Goal: Task Accomplishment & Management: Use online tool/utility

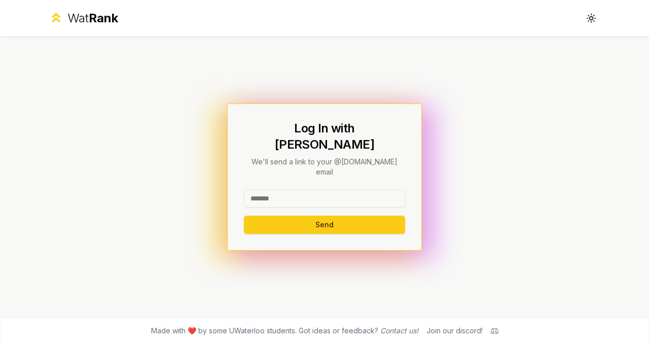
click at [335, 189] on input at bounding box center [324, 198] width 161 height 18
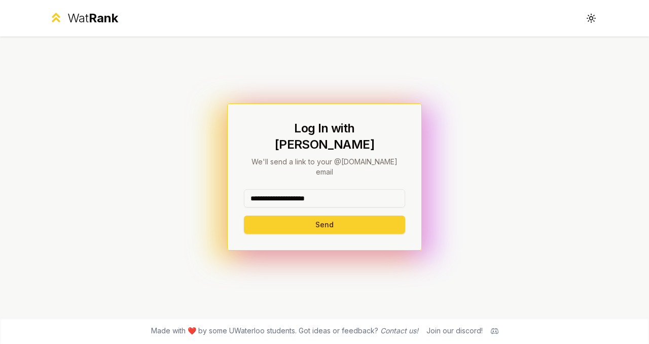
click at [347, 216] on button "Send" at bounding box center [324, 225] width 161 height 18
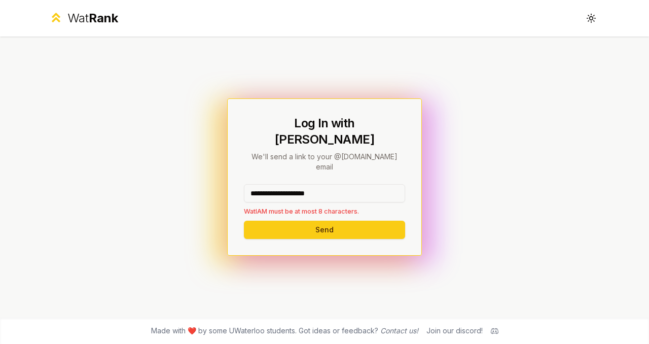
drag, startPoint x: 286, startPoint y: 181, endPoint x: 363, endPoint y: 181, distance: 77.6
click at [363, 184] on input "**********" at bounding box center [324, 193] width 161 height 18
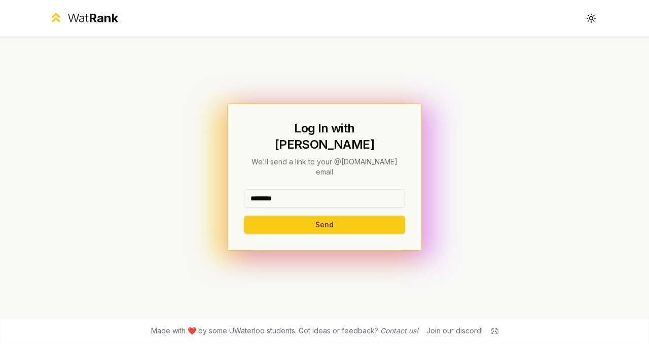
type input "********"
click at [244, 216] on button "Send" at bounding box center [324, 225] width 161 height 18
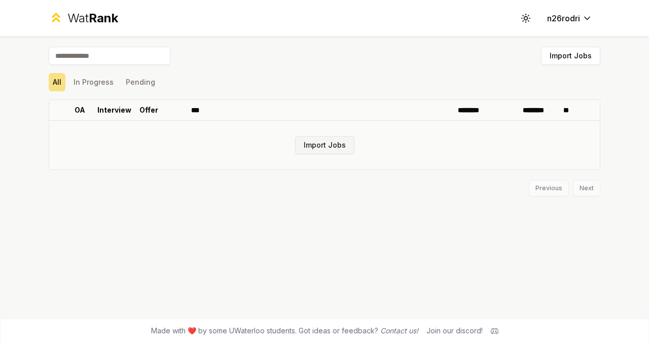
click at [324, 145] on button "Import Jobs" at bounding box center [324, 145] width 59 height 18
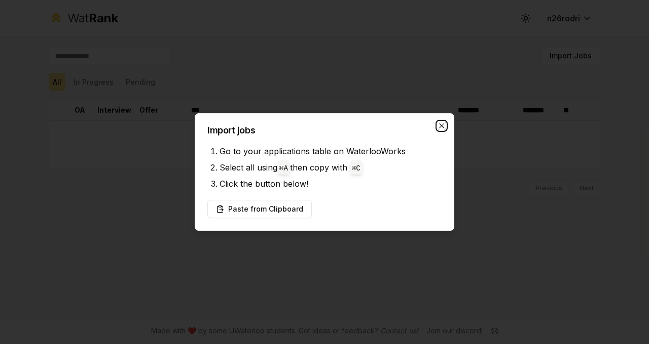
click at [445, 123] on icon "button" at bounding box center [442, 126] width 8 height 8
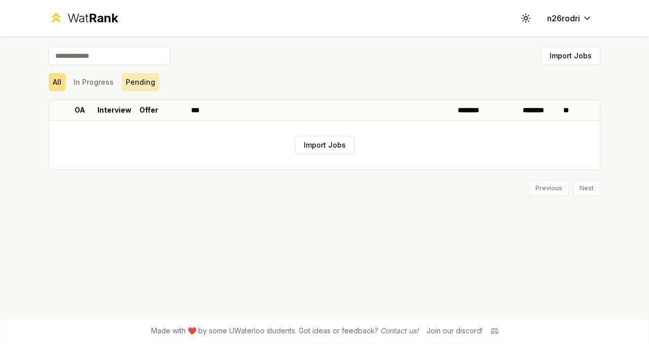
click at [134, 81] on button "Pending" at bounding box center [141, 82] width 38 height 18
click at [89, 83] on button "In Progress" at bounding box center [93, 82] width 48 height 18
click at [59, 80] on button "All" at bounding box center [57, 82] width 17 height 18
click at [330, 145] on button "Import Jobs" at bounding box center [324, 145] width 59 height 18
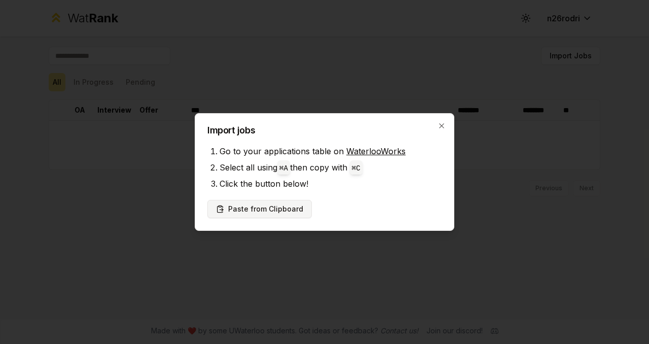
click at [284, 218] on button "Paste from Clipboard" at bounding box center [259, 209] width 104 height 18
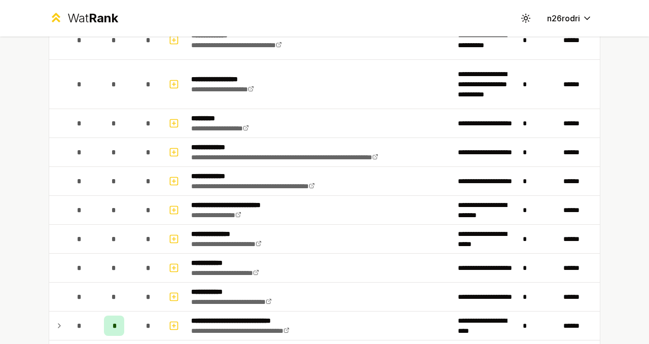
scroll to position [1245, 0]
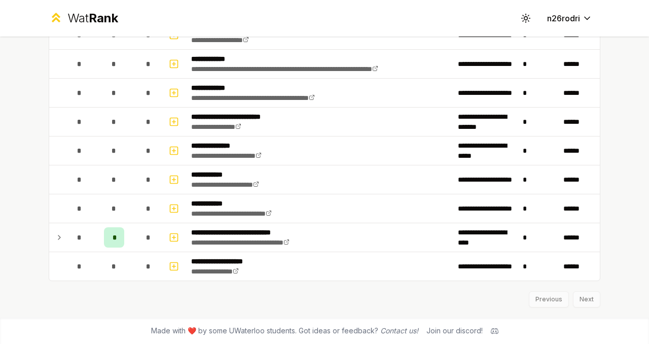
click at [593, 303] on div "Previous Next" at bounding box center [325, 294] width 552 height 26
click at [590, 301] on div "Previous Next" at bounding box center [325, 294] width 552 height 26
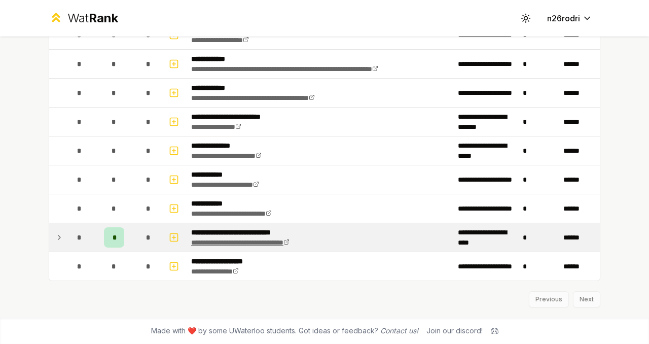
click at [290, 243] on link "**********" at bounding box center [240, 242] width 98 height 7
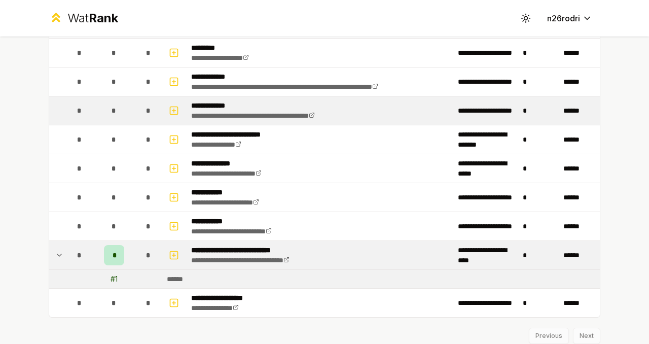
scroll to position [1228, 0]
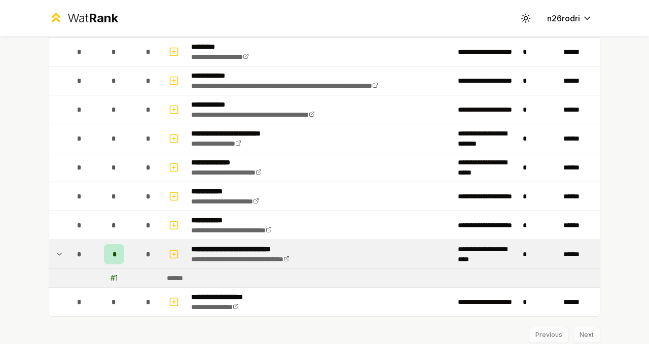
click at [213, 280] on td "******" at bounding box center [381, 278] width 437 height 18
click at [61, 254] on icon at bounding box center [59, 254] width 8 height 12
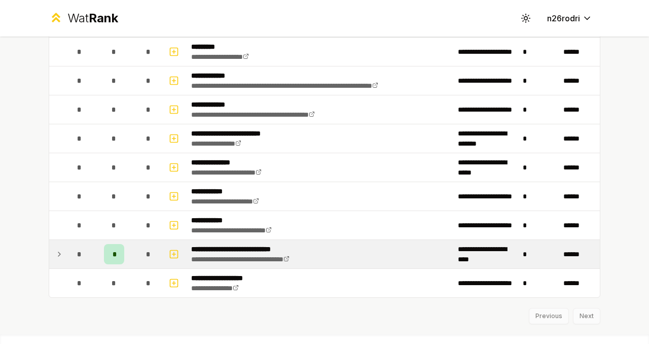
click at [61, 254] on icon at bounding box center [59, 254] width 8 height 12
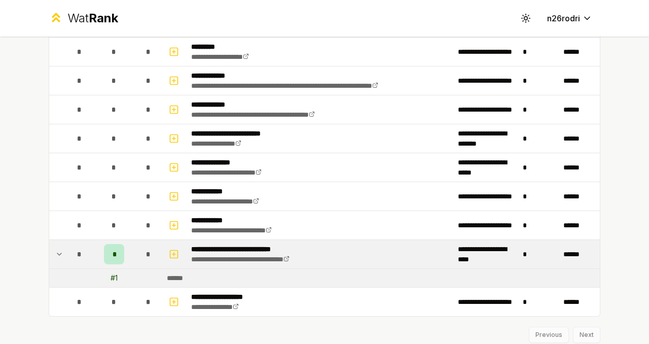
click at [117, 257] on div "*" at bounding box center [114, 254] width 20 height 20
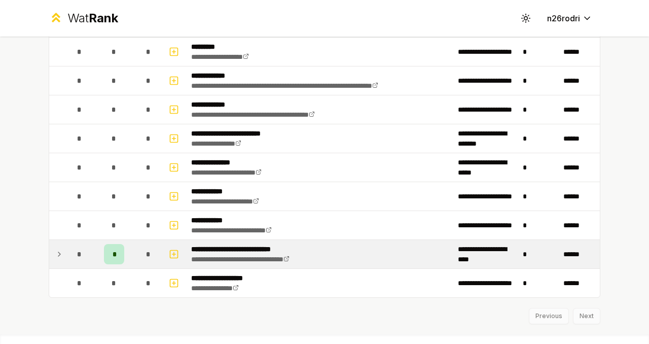
click at [117, 257] on div "*" at bounding box center [114, 254] width 20 height 20
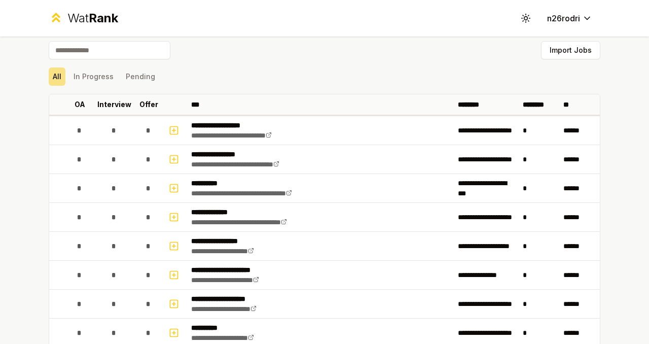
scroll to position [0, 0]
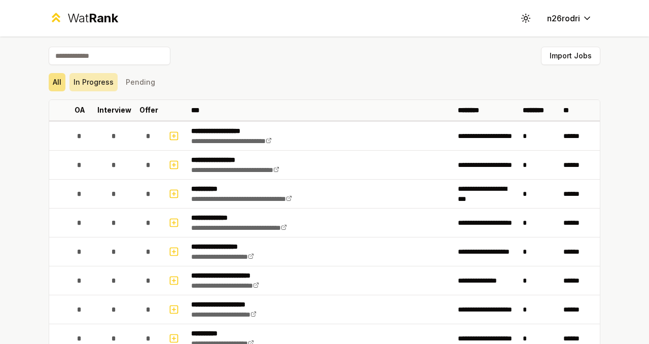
click at [103, 83] on button "In Progress" at bounding box center [93, 82] width 48 height 18
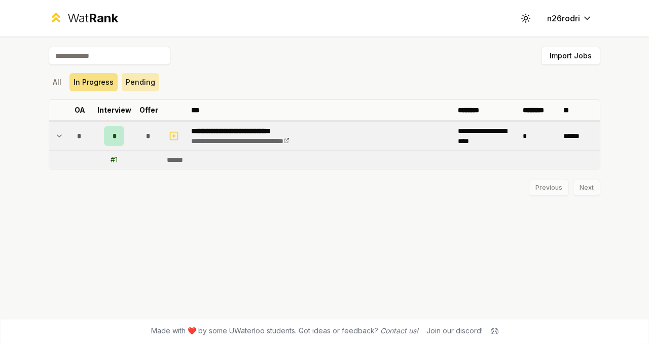
click at [128, 83] on button "Pending" at bounding box center [141, 82] width 38 height 18
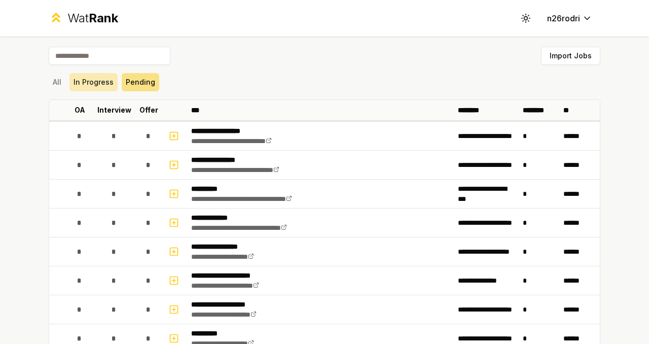
click at [98, 79] on button "In Progress" at bounding box center [93, 82] width 48 height 18
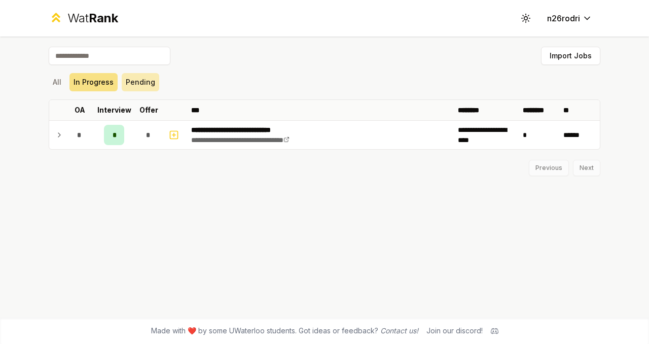
click at [133, 86] on button "Pending" at bounding box center [141, 82] width 38 height 18
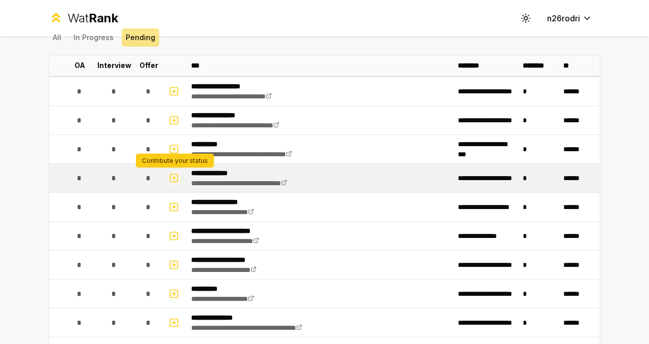
scroll to position [51, 0]
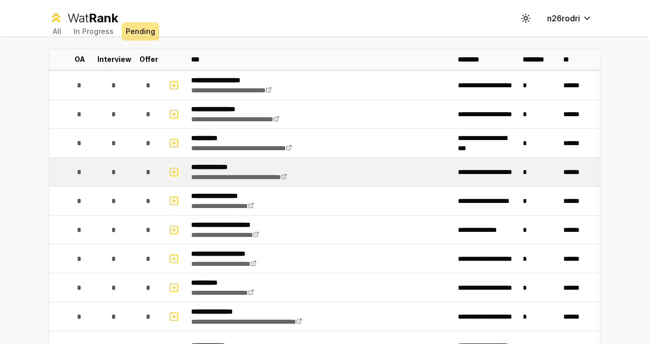
click at [172, 174] on icon "button" at bounding box center [174, 172] width 10 height 12
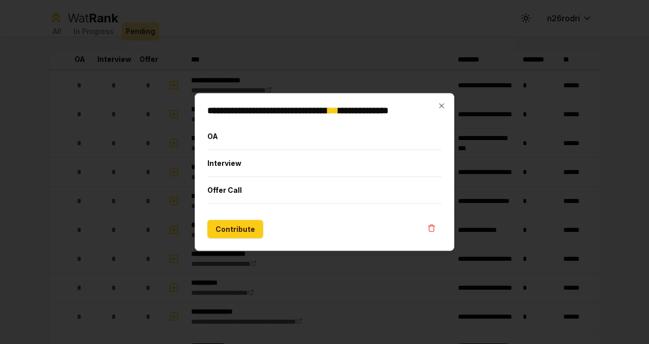
click at [436, 104] on div "**********" at bounding box center [325, 172] width 260 height 158
click at [439, 104] on icon "button" at bounding box center [442, 106] width 8 height 8
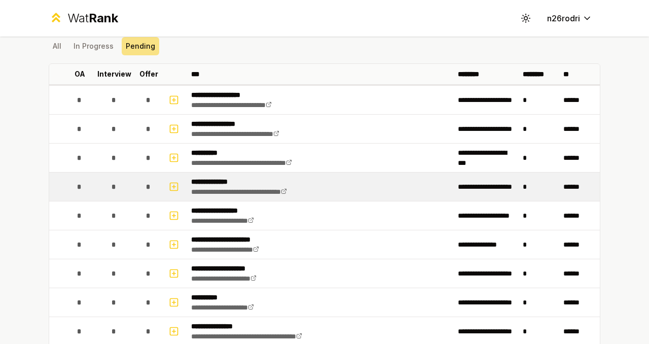
scroll to position [14, 0]
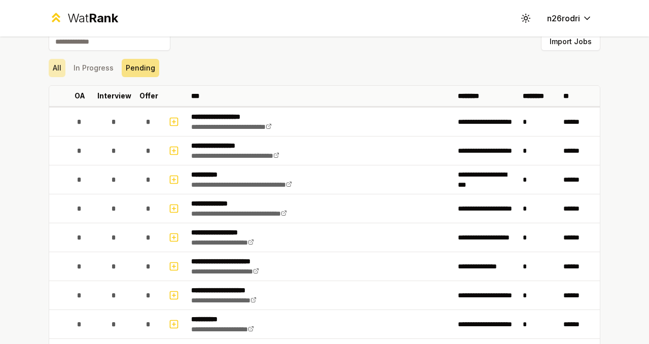
click at [54, 73] on button "All" at bounding box center [57, 68] width 17 height 18
click at [80, 72] on button "In Progress" at bounding box center [93, 68] width 48 height 18
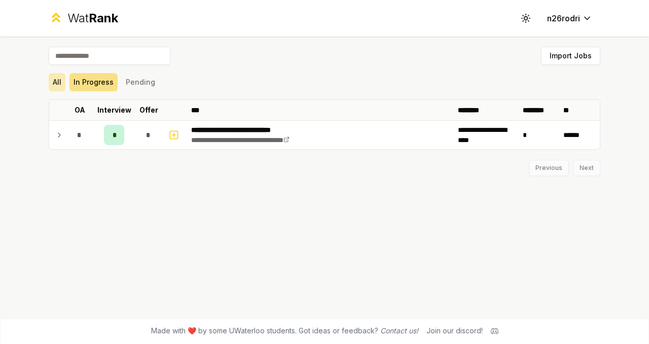
click at [57, 79] on button "All" at bounding box center [57, 82] width 17 height 18
